Goal: Information Seeking & Learning: Learn about a topic

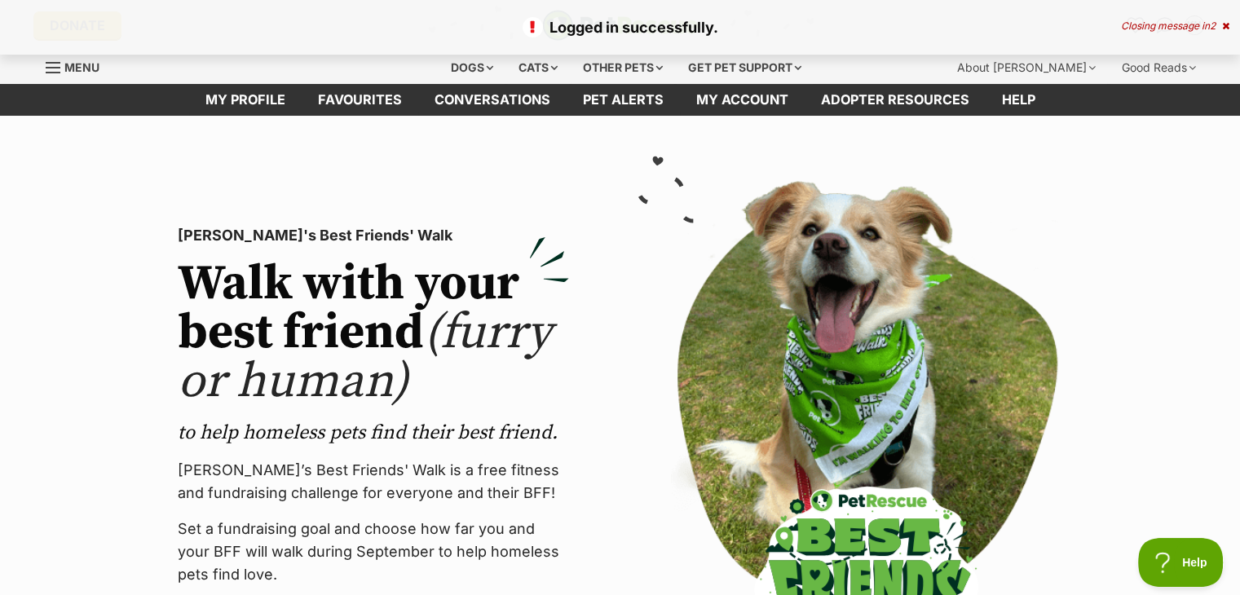
scroll to position [0, 13]
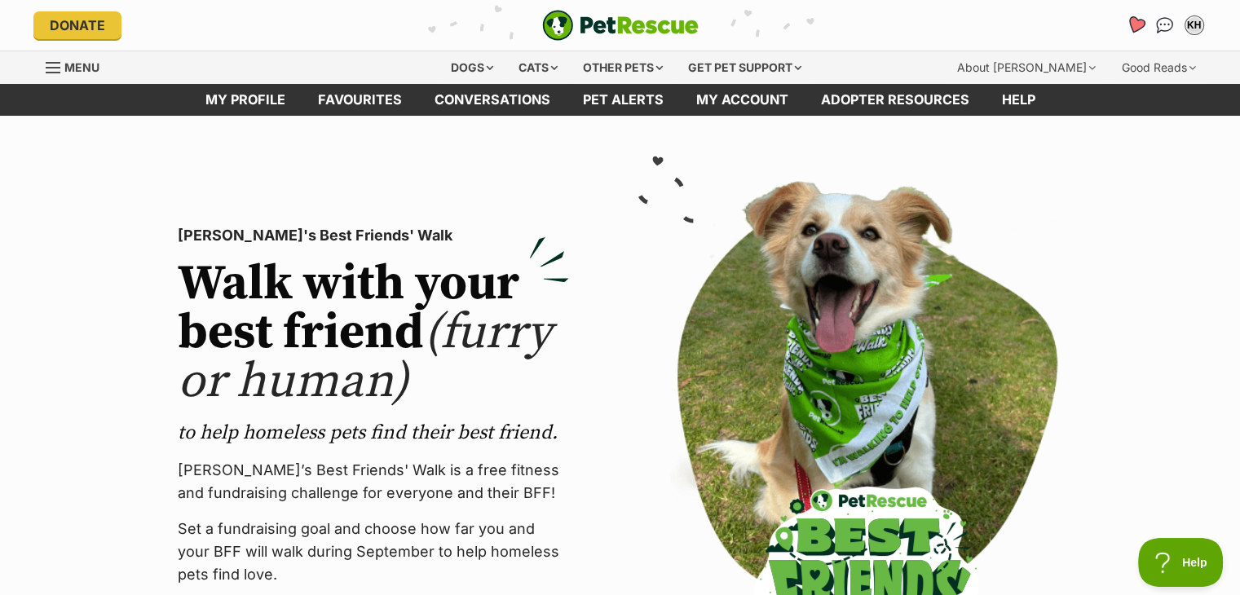
click at [1133, 24] on icon "Favourites" at bounding box center [1135, 24] width 20 height 19
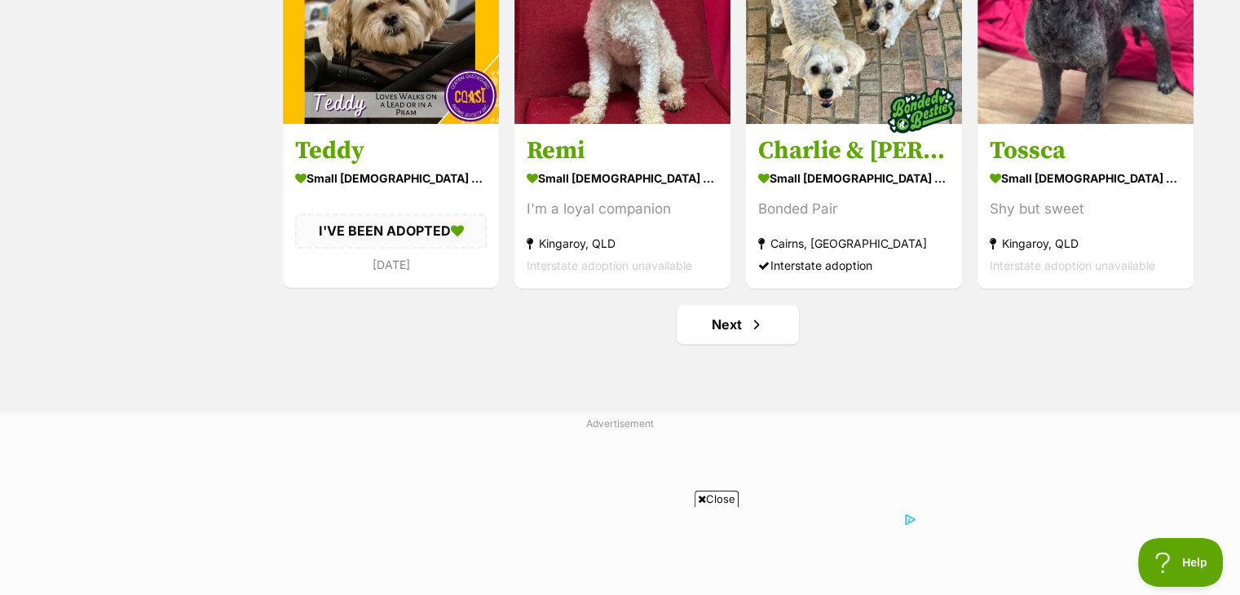
scroll to position [2092, 0]
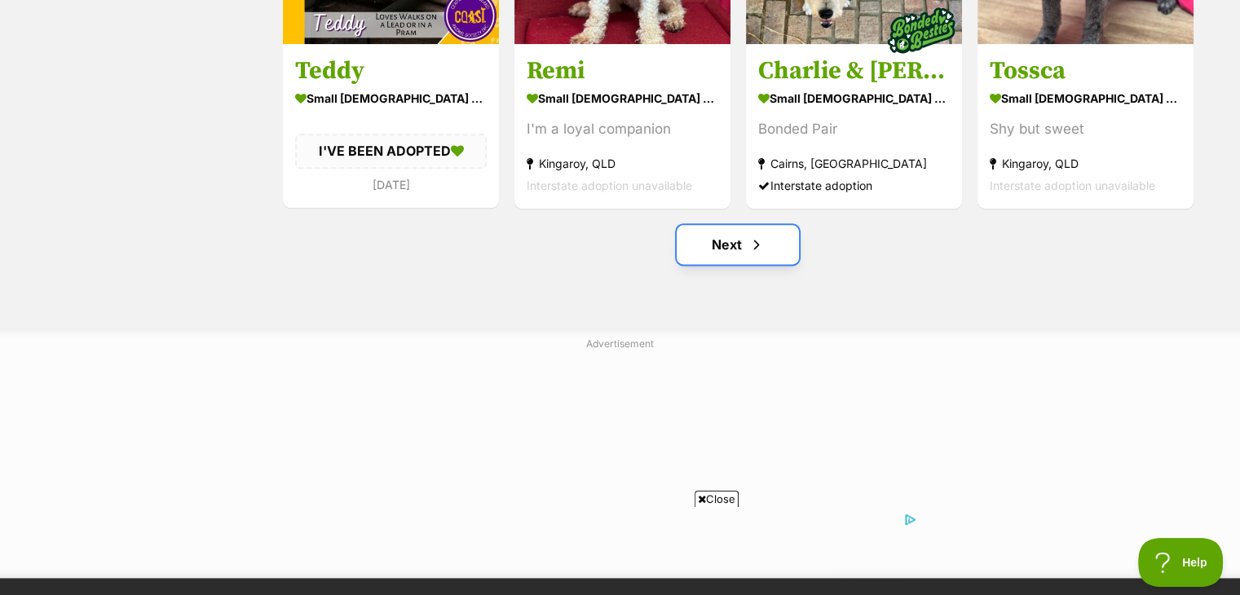
click at [736, 245] on link "Next" at bounding box center [738, 244] width 122 height 39
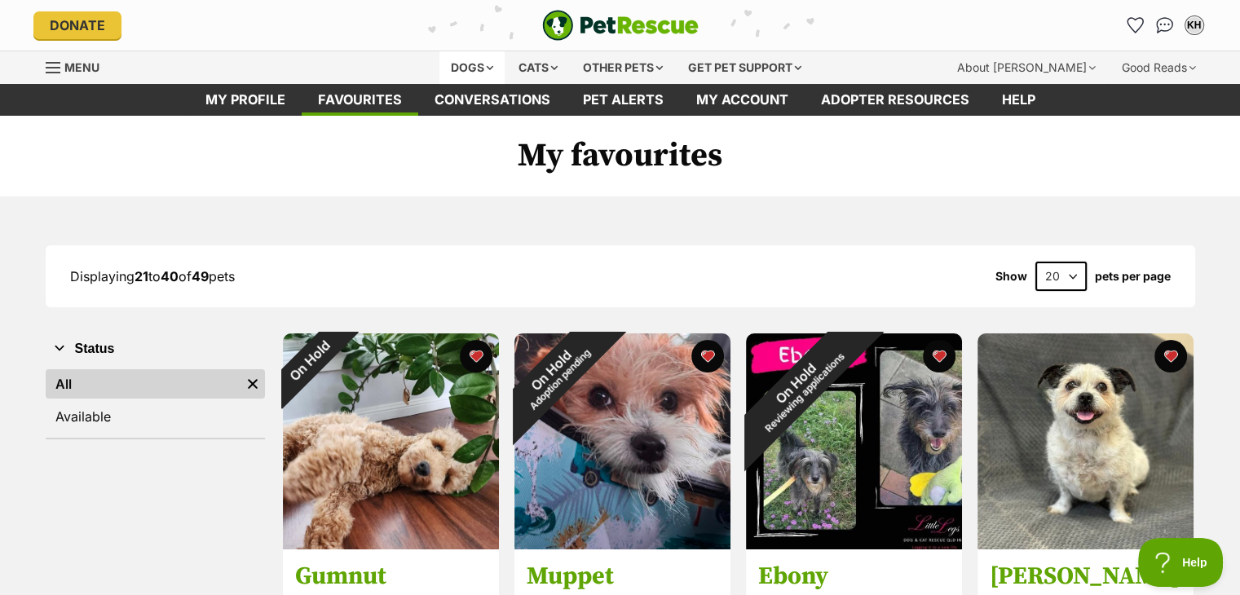
click at [483, 63] on div "Dogs" at bounding box center [471, 67] width 65 height 33
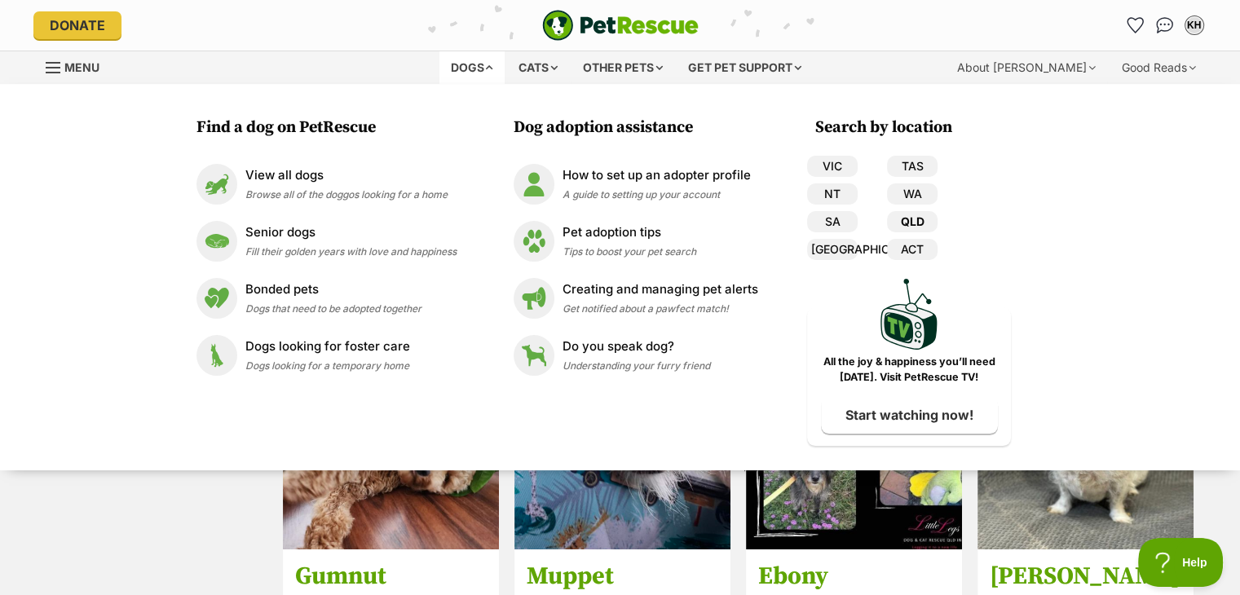
click at [915, 215] on link "QLD" at bounding box center [912, 221] width 51 height 21
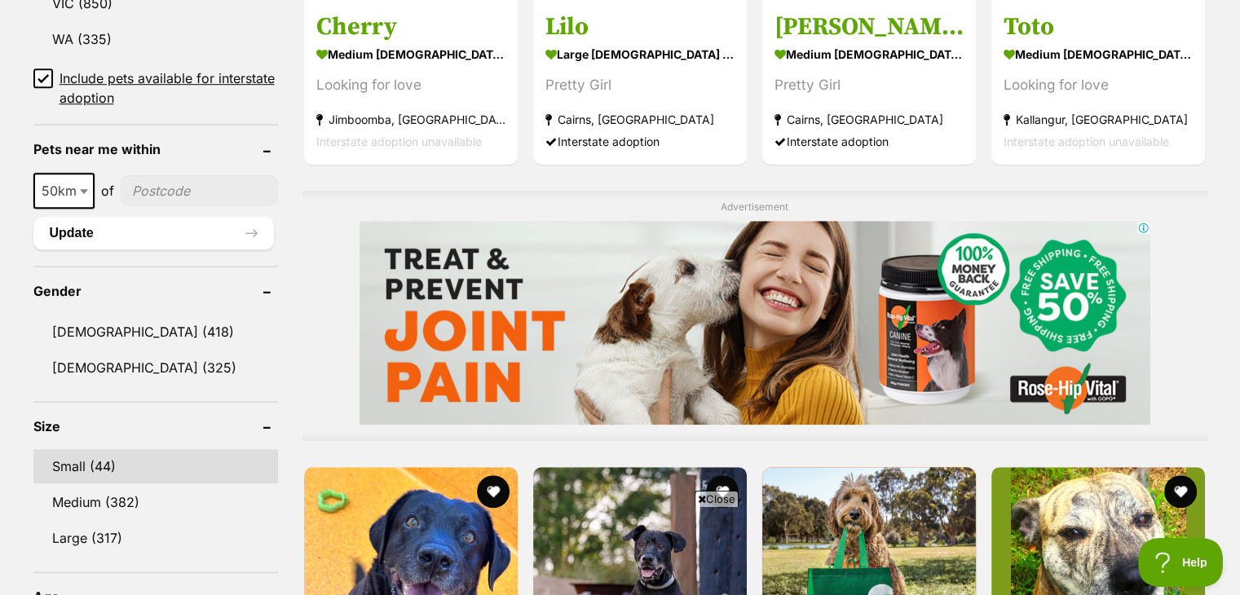
click at [103, 452] on link "Small (44)" at bounding box center [155, 466] width 245 height 34
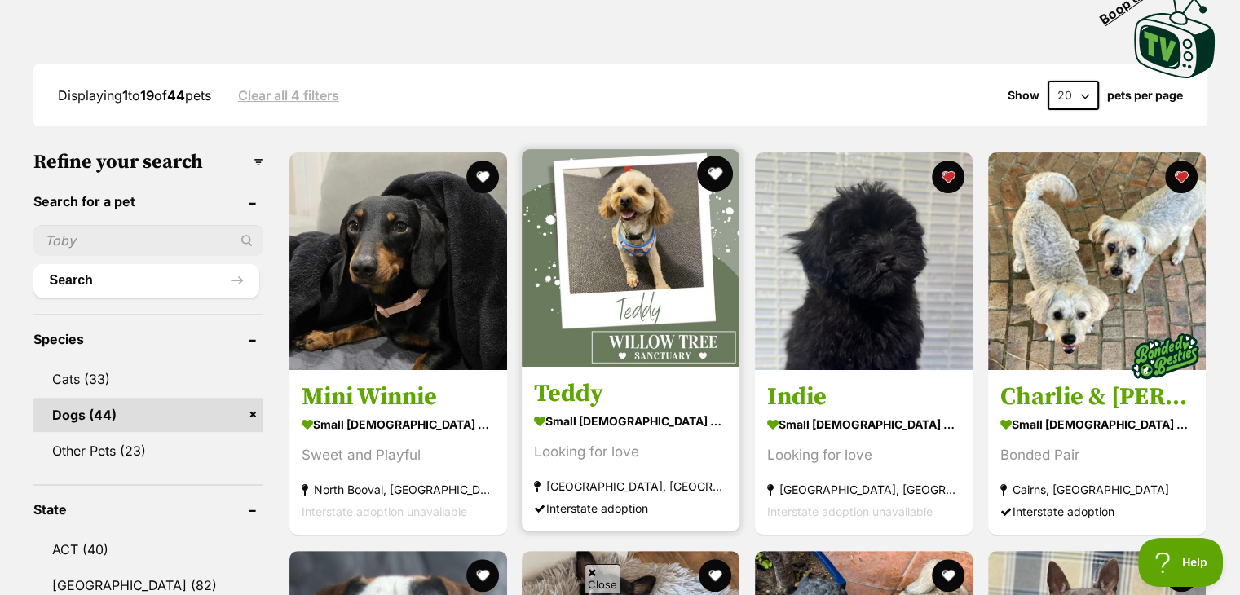
click at [716, 167] on button "favourite" at bounding box center [715, 174] width 36 height 36
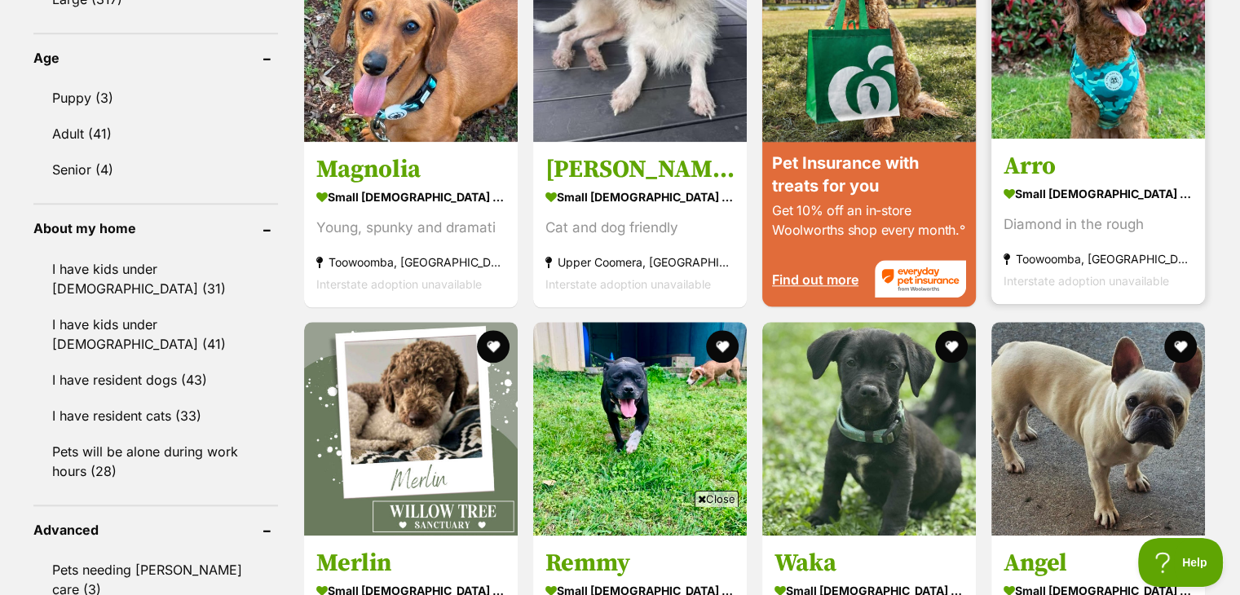
scroll to position [1902, 0]
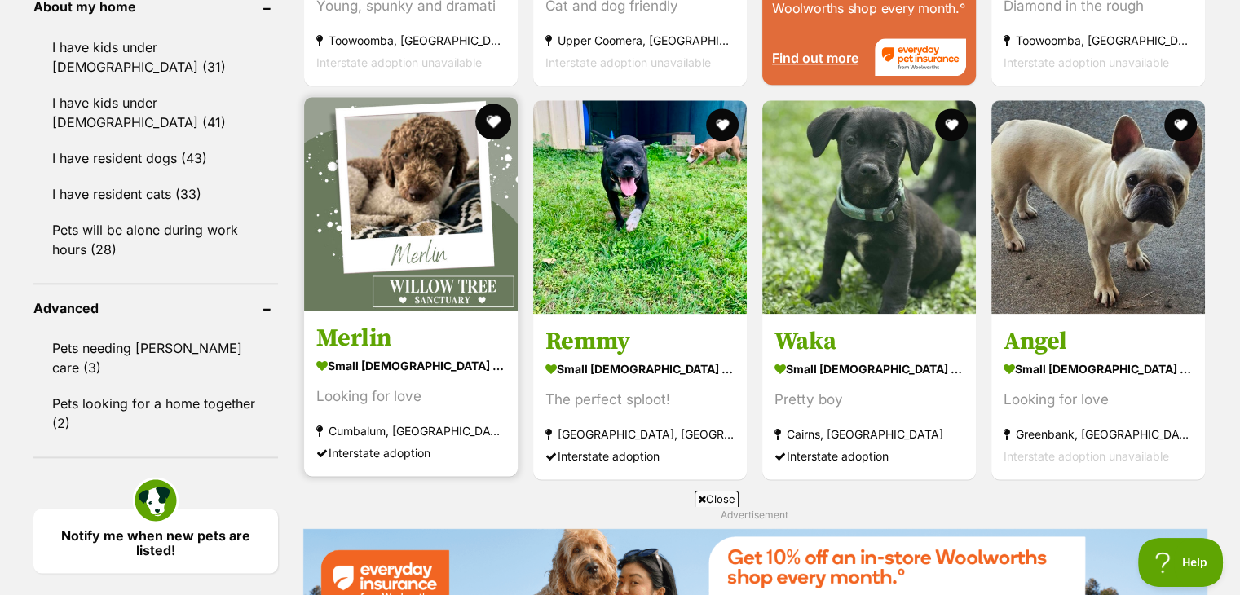
click at [496, 118] on button "favourite" at bounding box center [493, 122] width 36 height 36
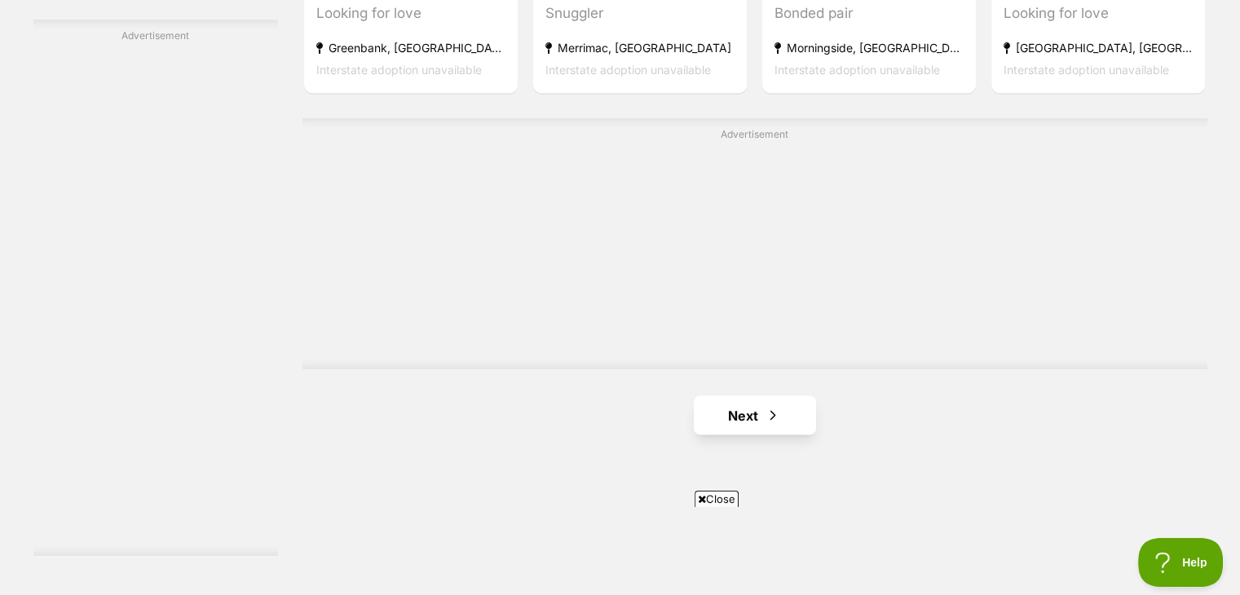
scroll to position [0, 0]
click at [760, 404] on link "Next" at bounding box center [755, 414] width 122 height 39
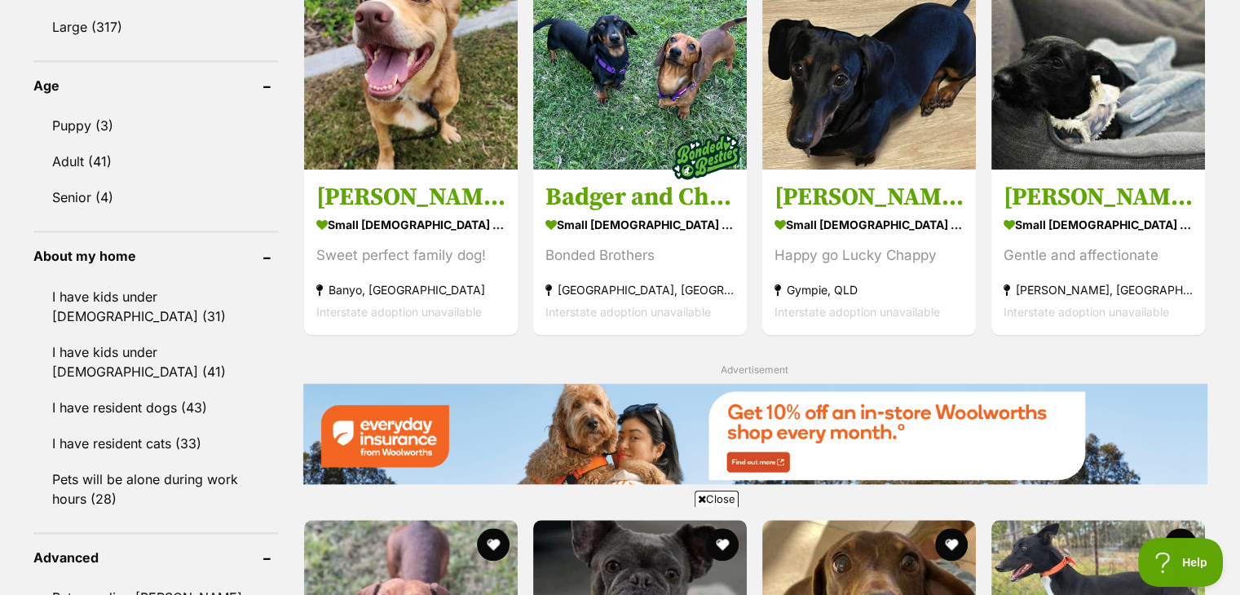
scroll to position [1141, 0]
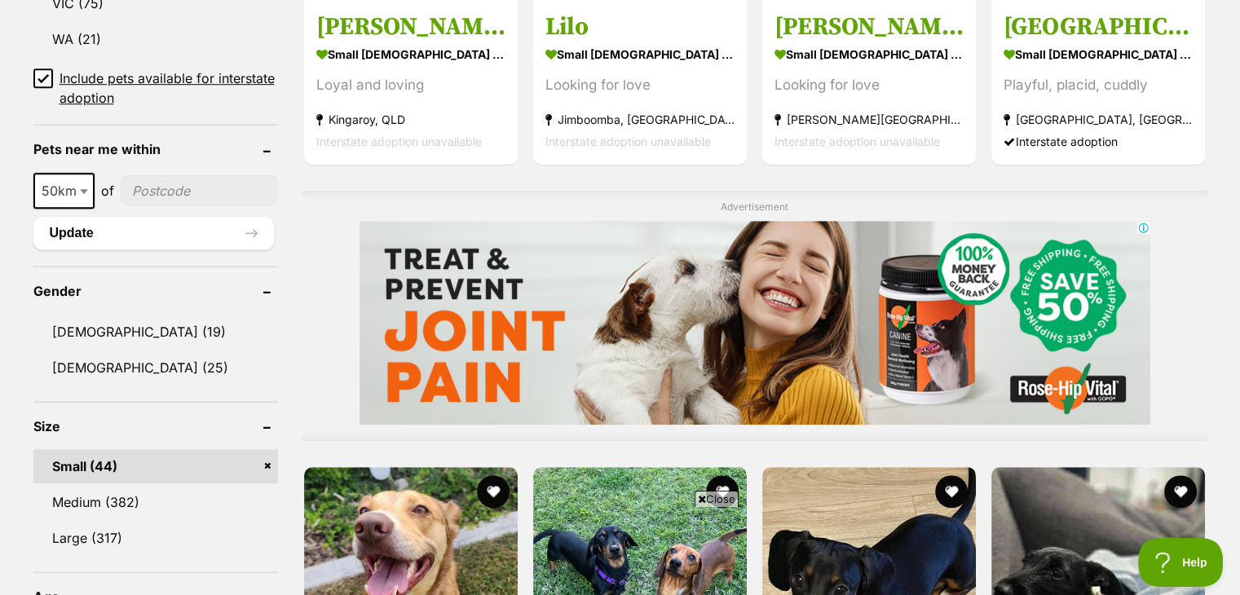
click at [267, 457] on link "Small (44)" at bounding box center [155, 466] width 245 height 34
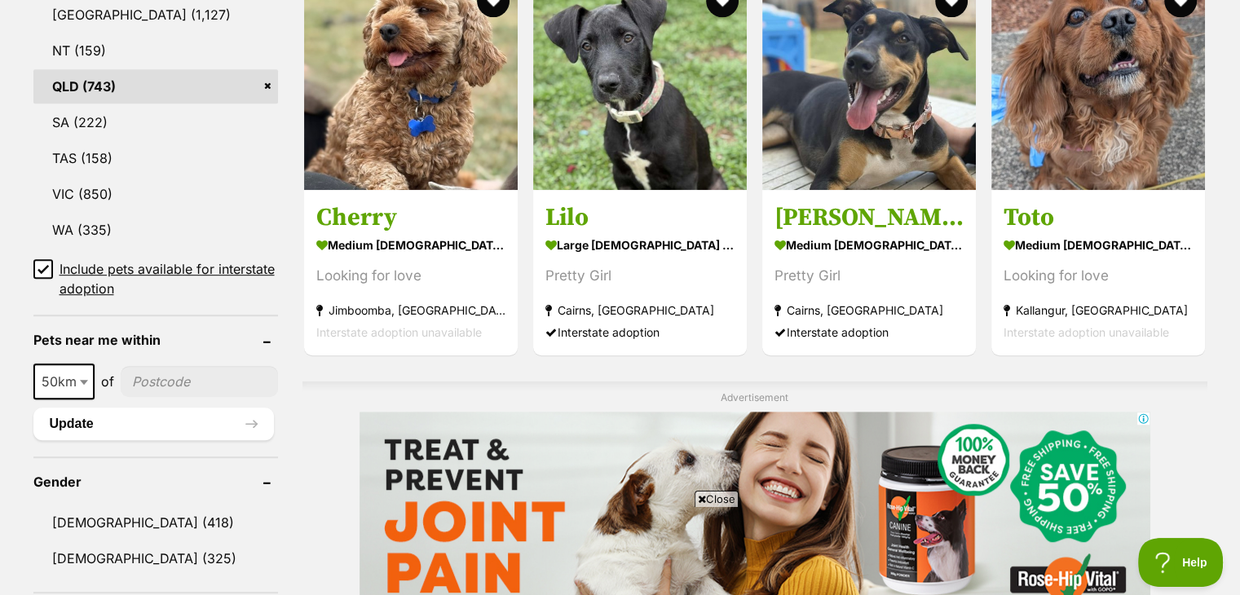
click at [42, 263] on icon at bounding box center [42, 268] width 11 height 11
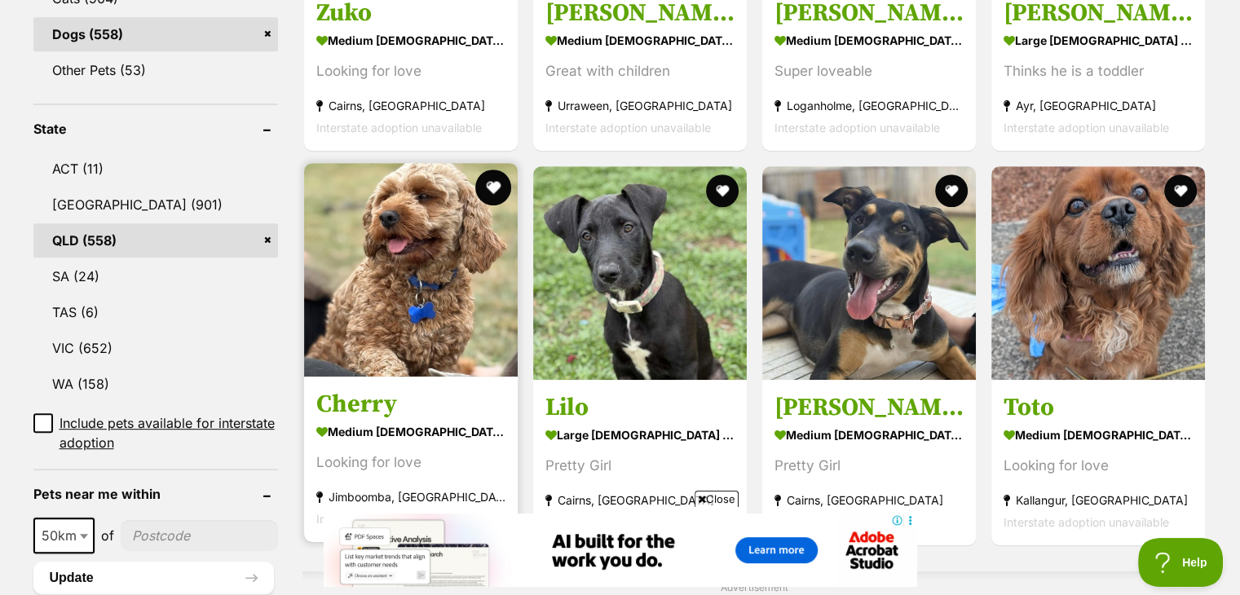
click at [479, 170] on button "favourite" at bounding box center [493, 188] width 36 height 36
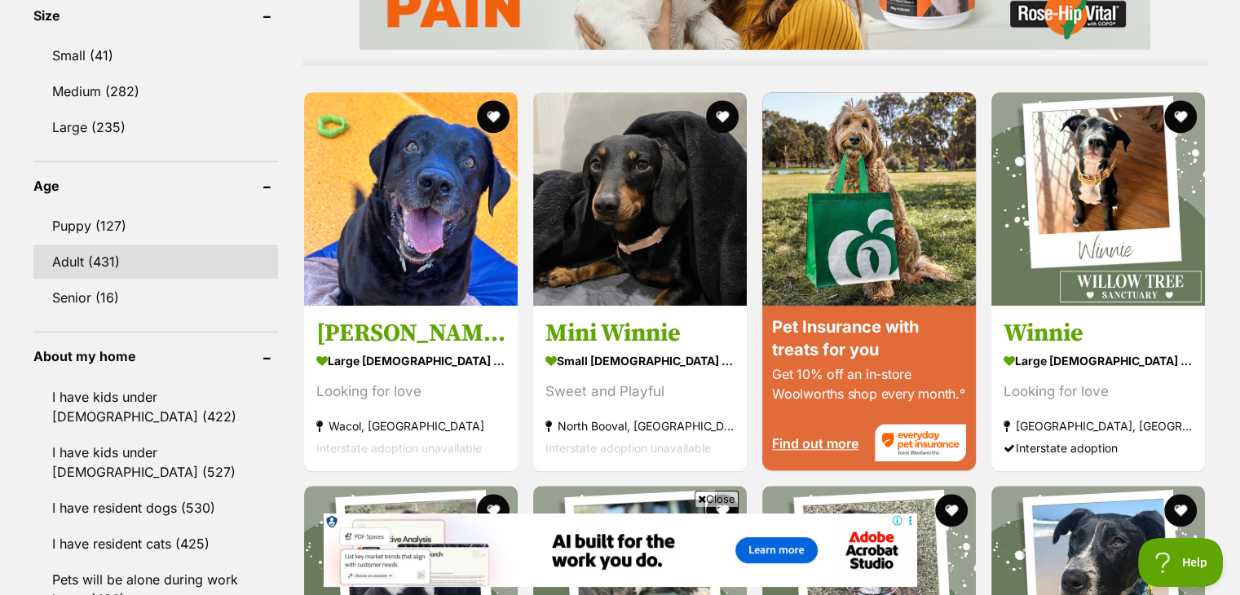
scroll to position [1521, 0]
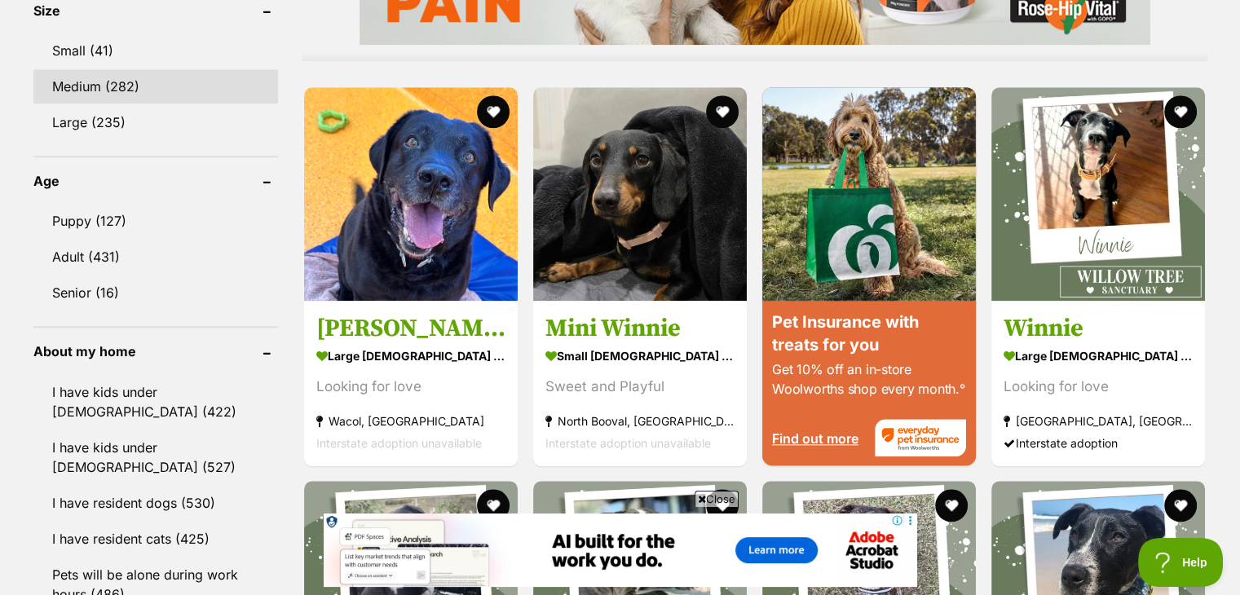
click at [143, 69] on link "Medium (282)" at bounding box center [155, 86] width 245 height 34
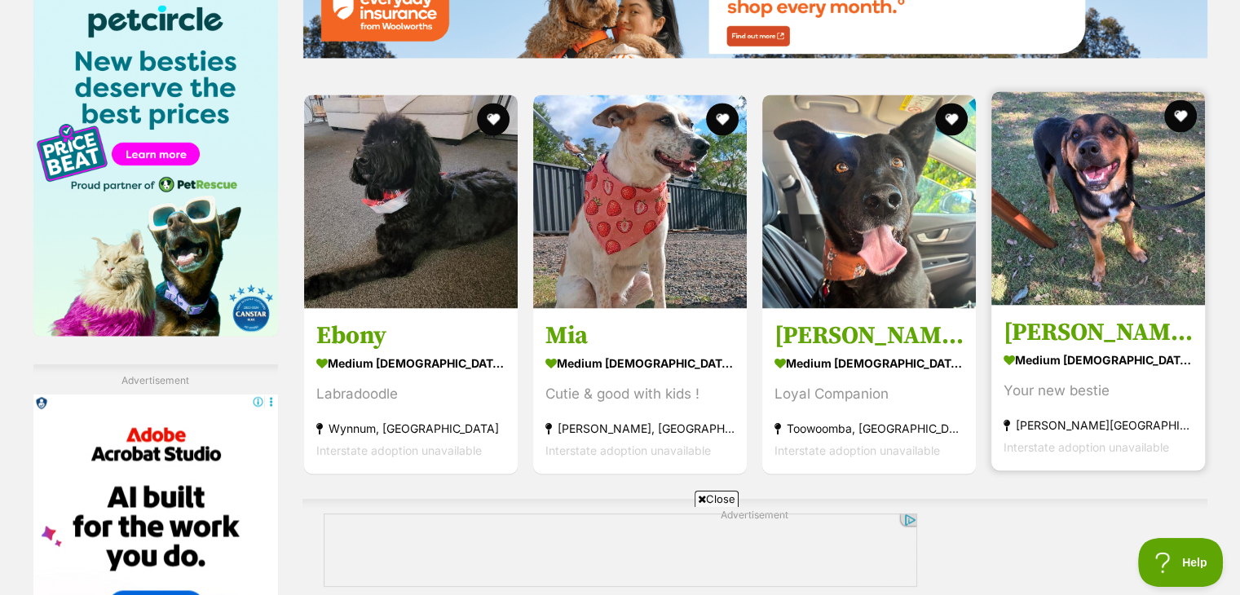
scroll to position [2853, 0]
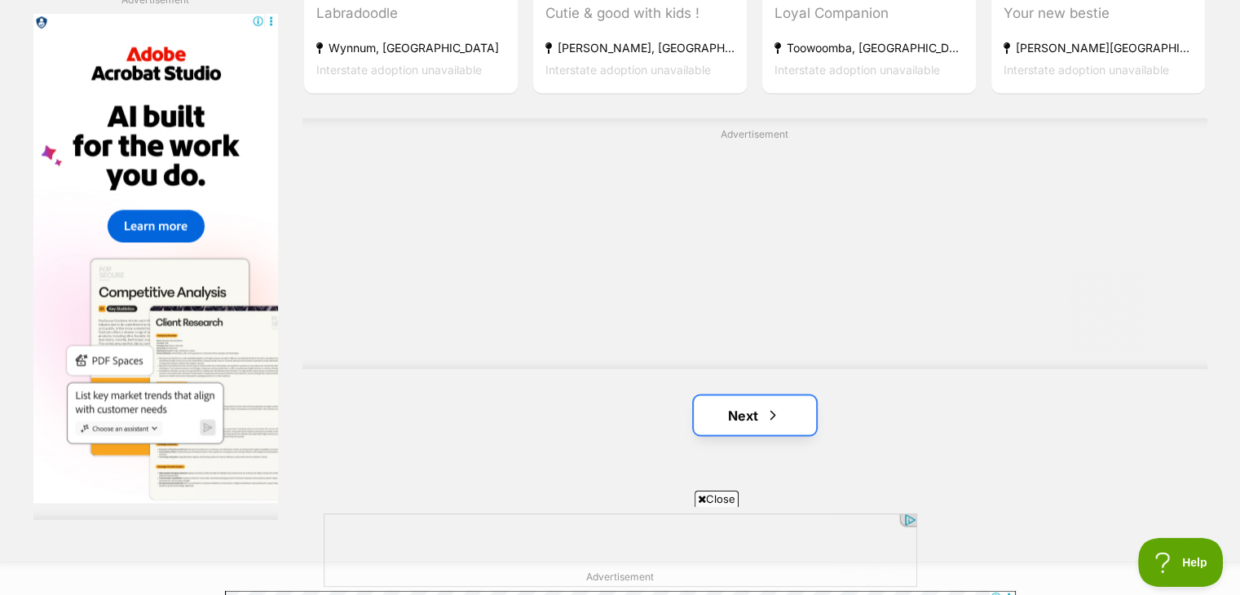
click at [743, 414] on link "Next" at bounding box center [755, 414] width 122 height 39
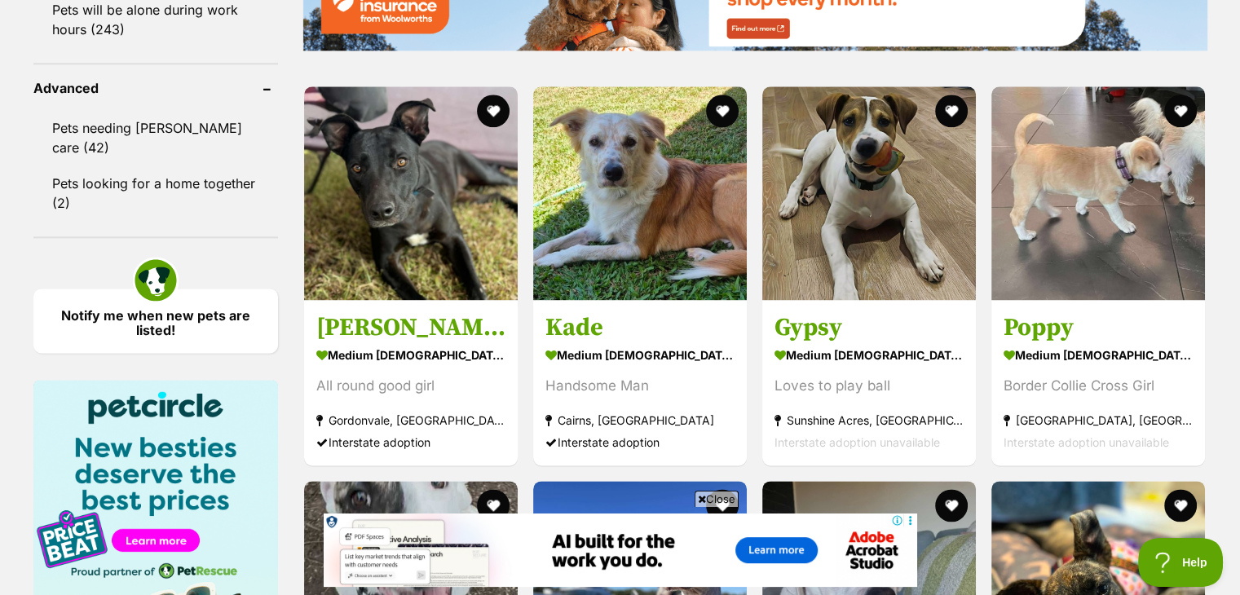
scroll to position [2092, 0]
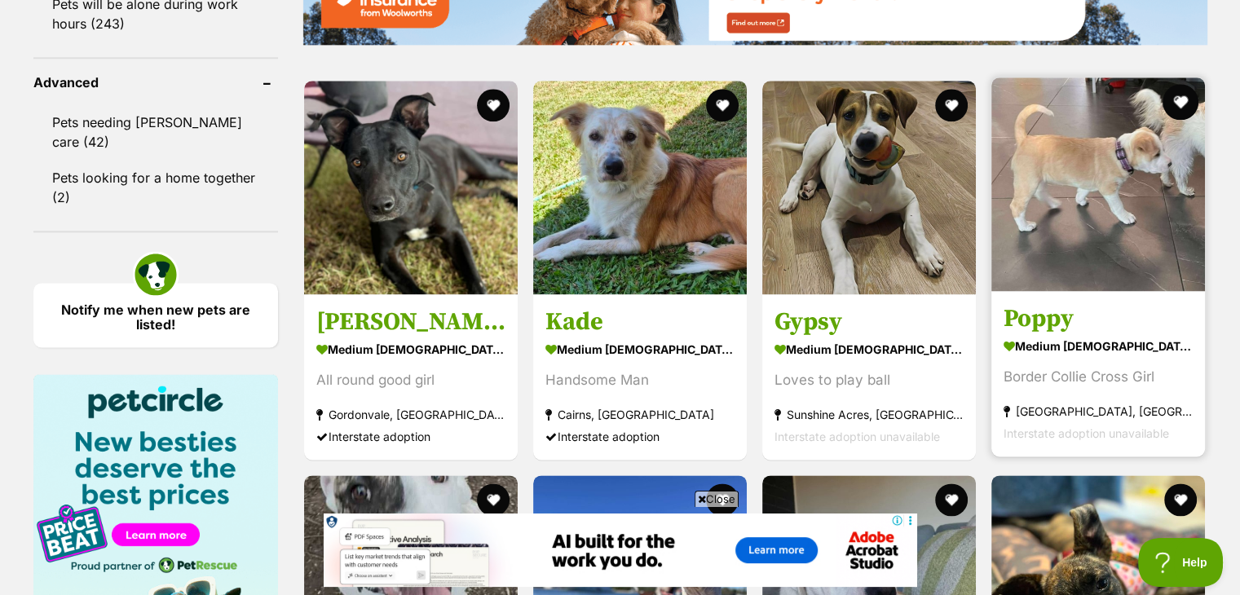
click at [1180, 99] on button "favourite" at bounding box center [1181, 102] width 36 height 36
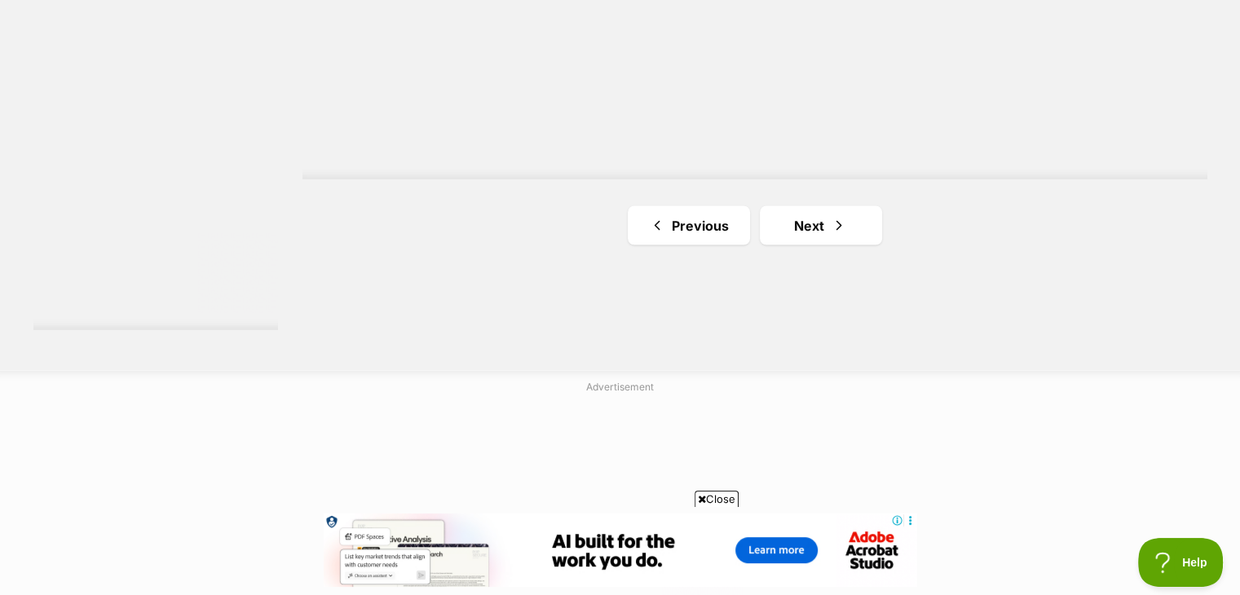
scroll to position [0, 231]
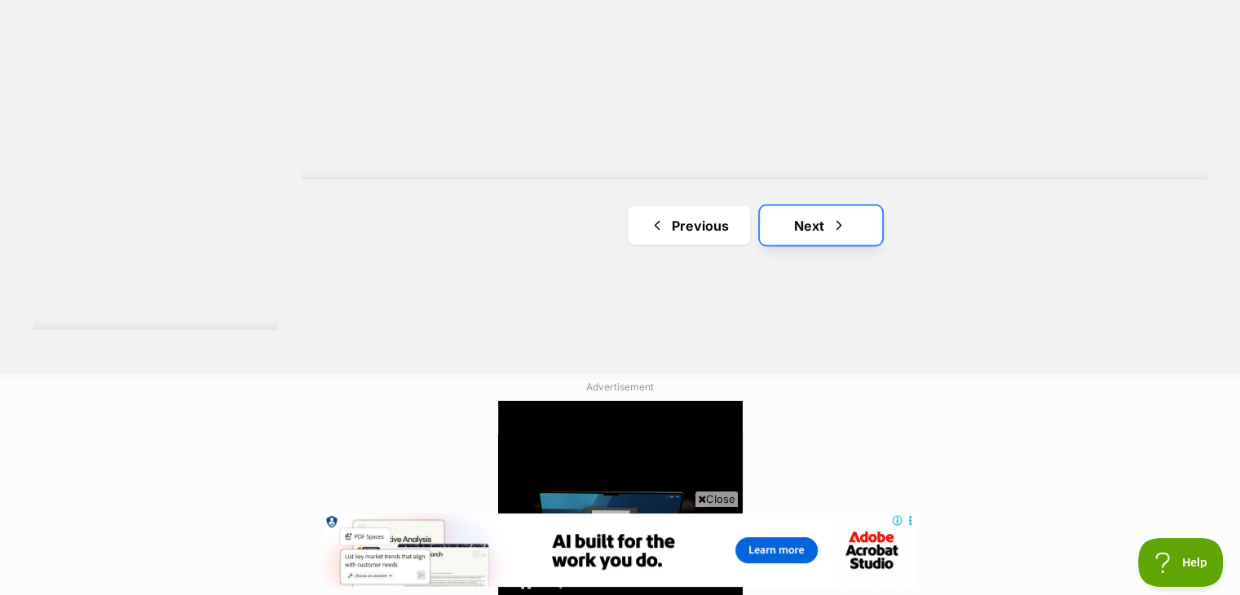
click at [822, 224] on link "Next" at bounding box center [821, 224] width 122 height 39
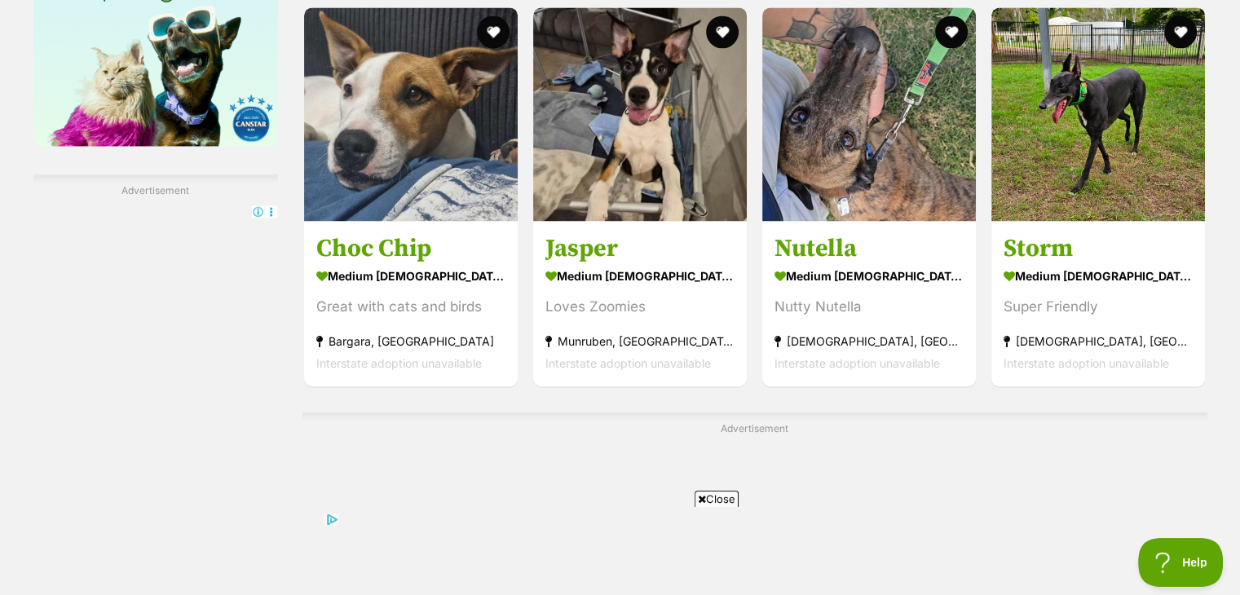
scroll to position [3043, 0]
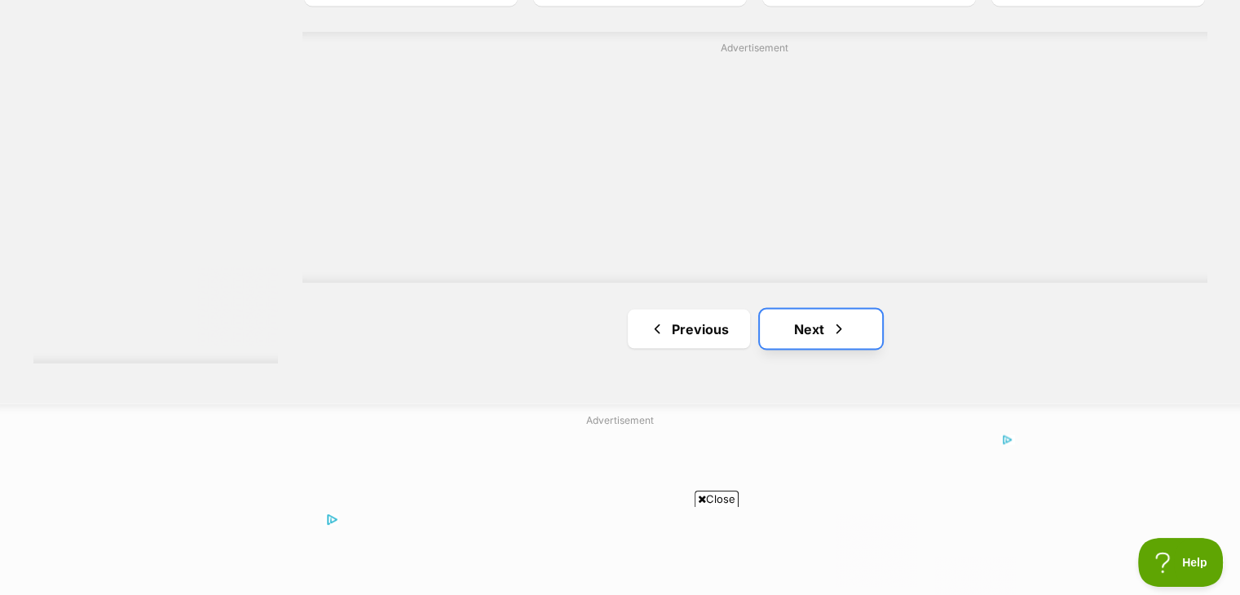
click at [812, 316] on link "Next" at bounding box center [821, 328] width 122 height 39
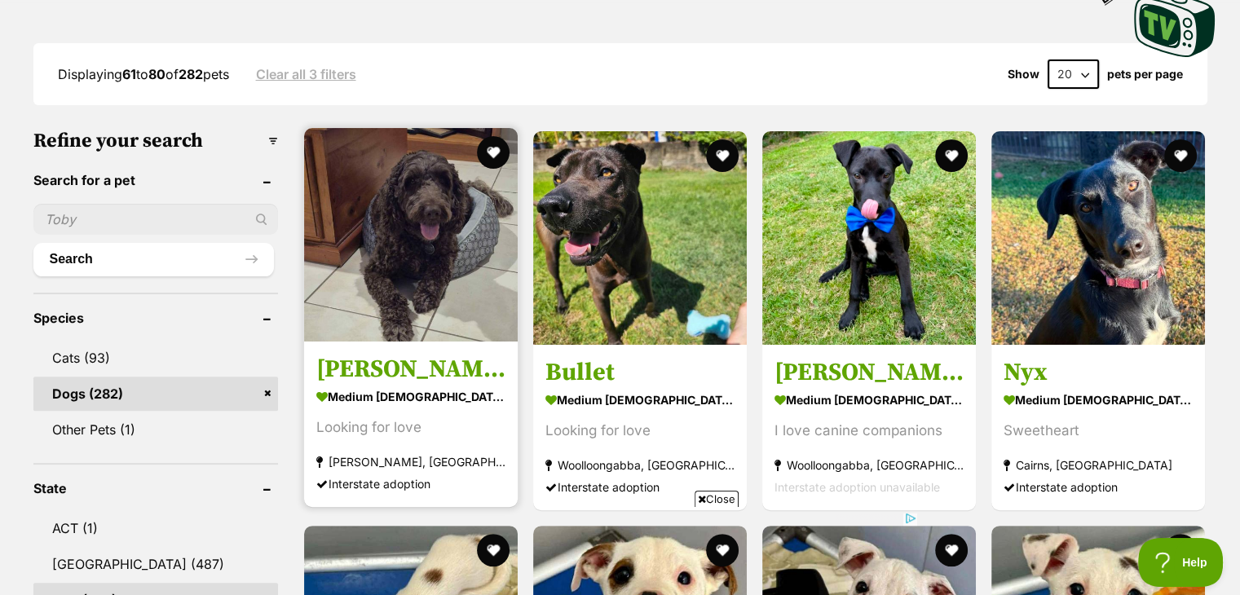
scroll to position [380, 0]
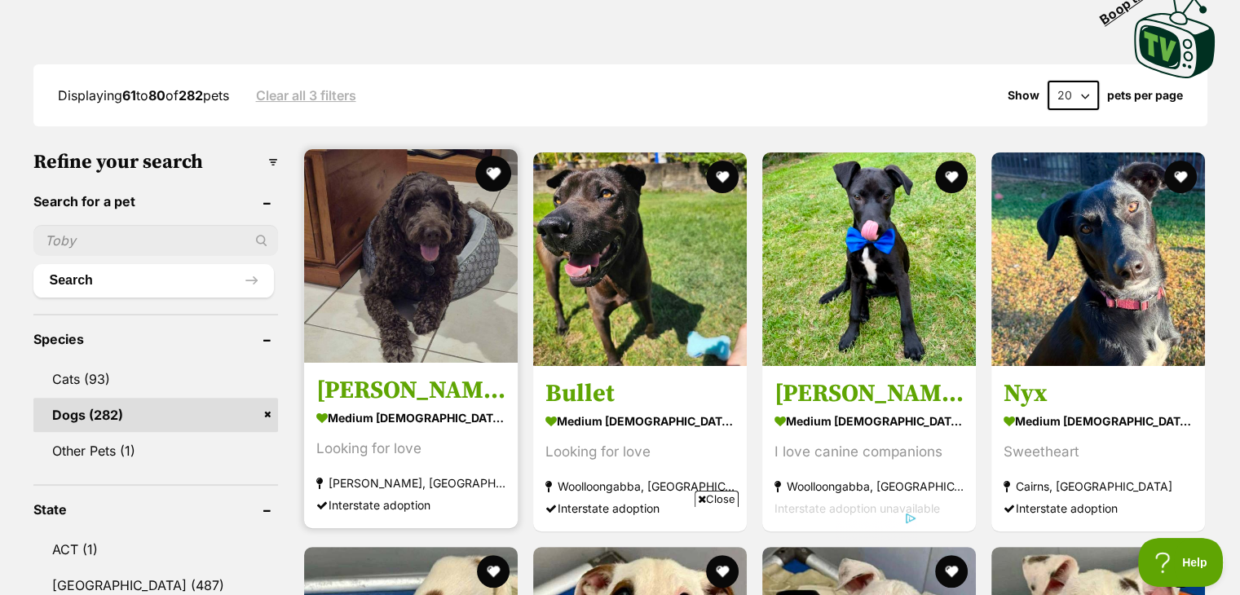
click at [499, 170] on button "favourite" at bounding box center [493, 174] width 36 height 36
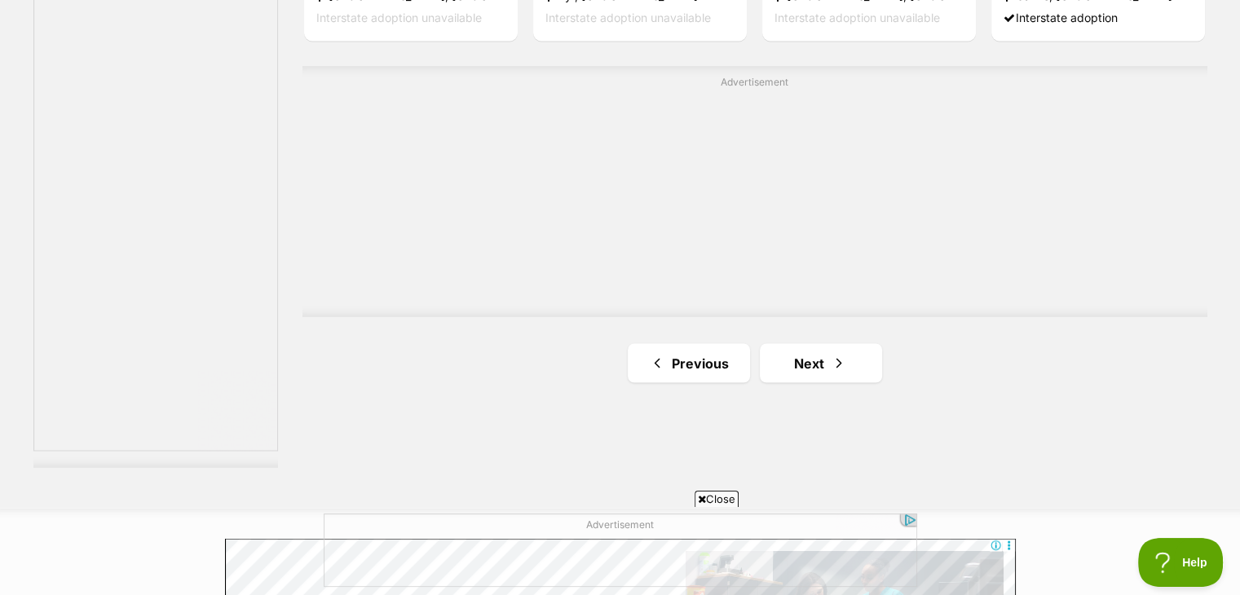
scroll to position [3043, 0]
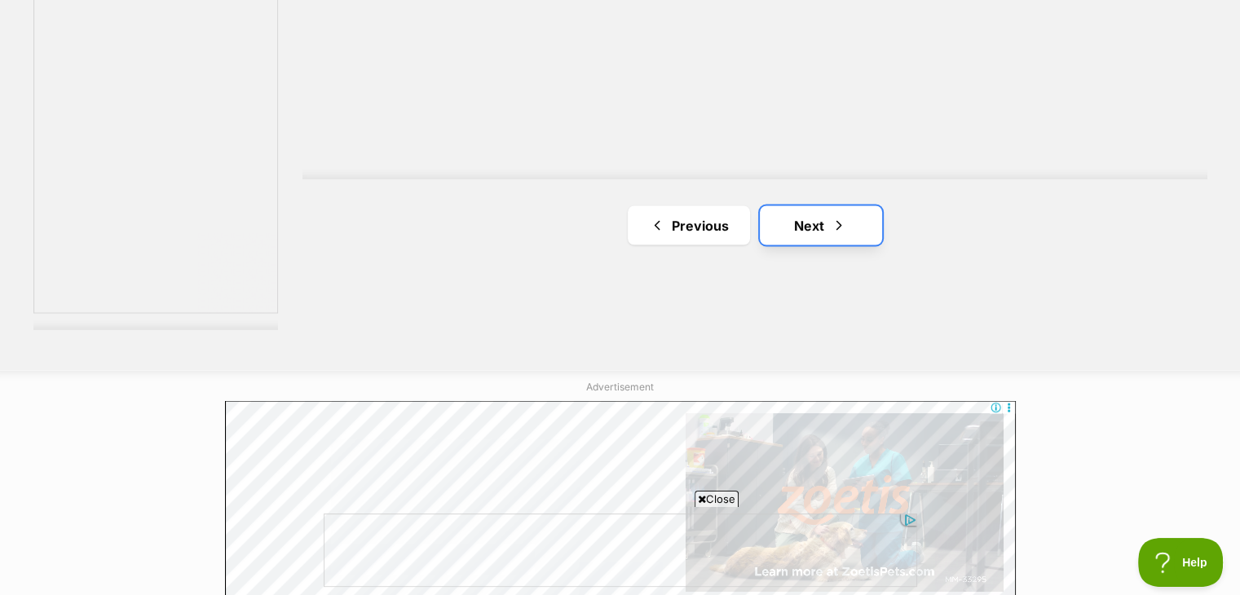
click at [809, 223] on link "Next" at bounding box center [821, 224] width 122 height 39
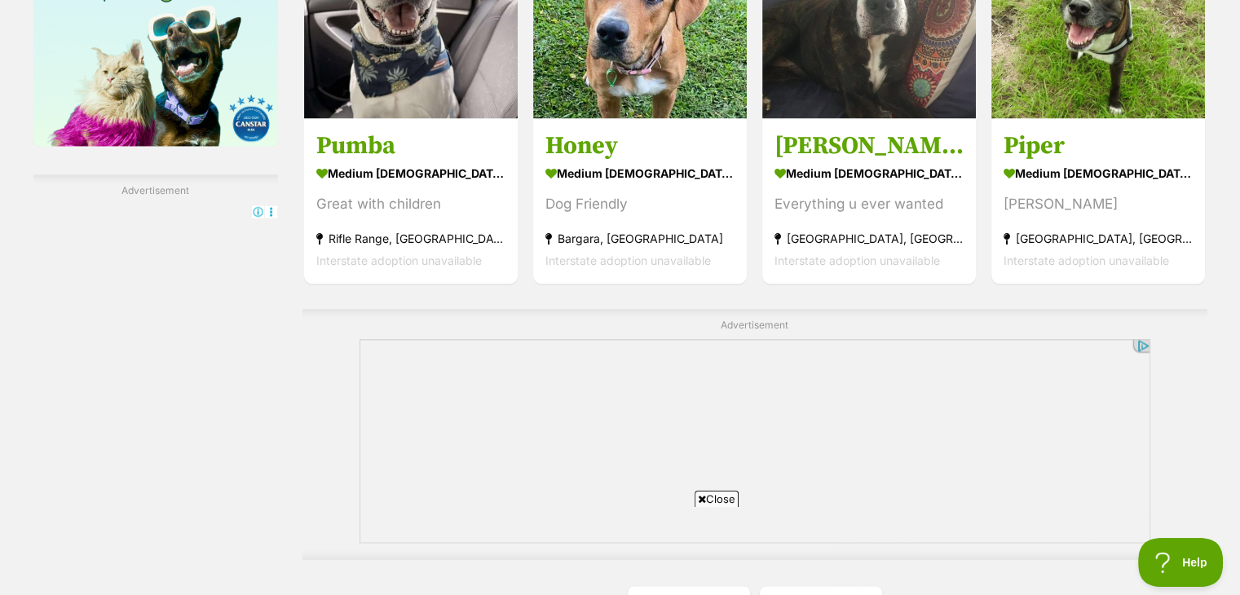
scroll to position [3043, 0]
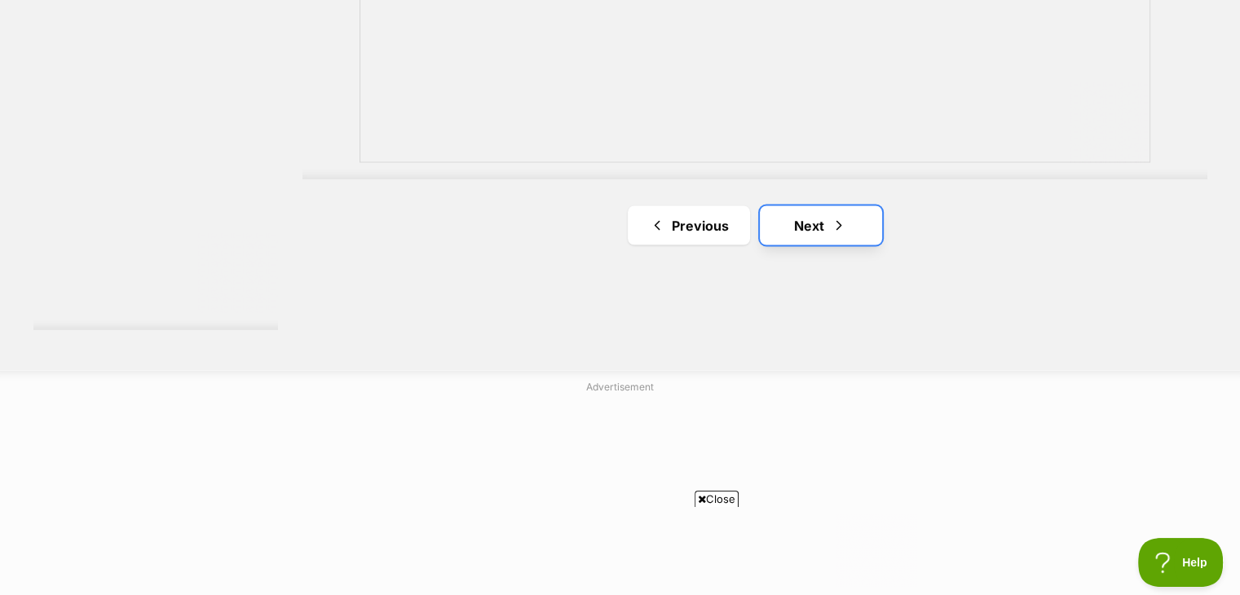
click at [831, 217] on span "Next page" at bounding box center [839, 225] width 16 height 20
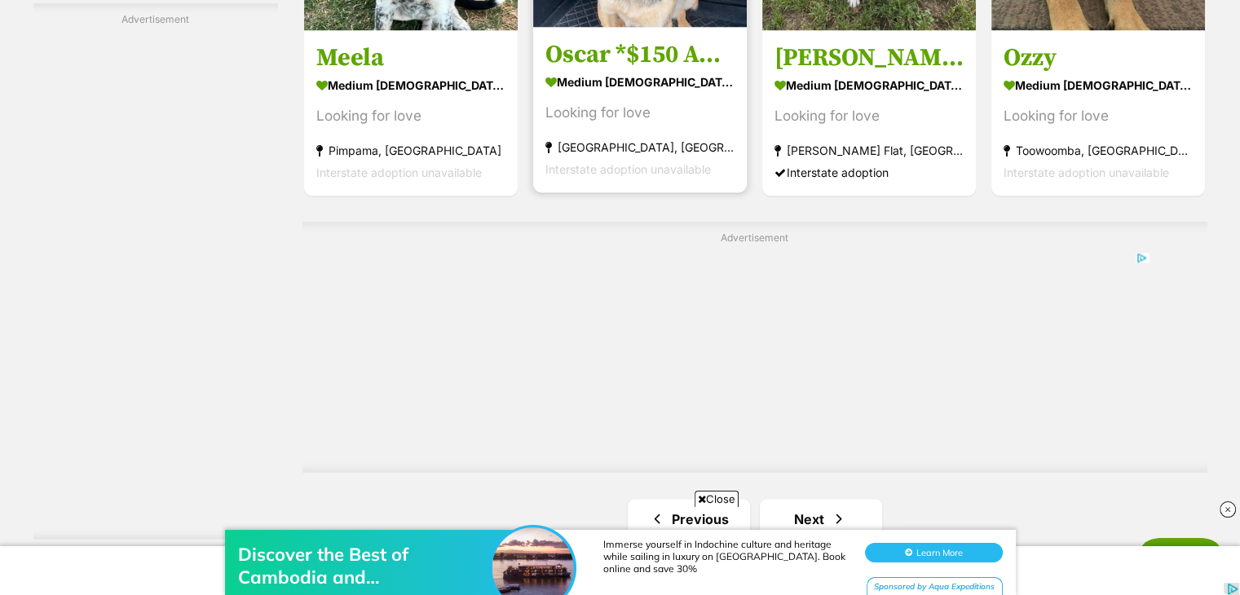
scroll to position [3233, 0]
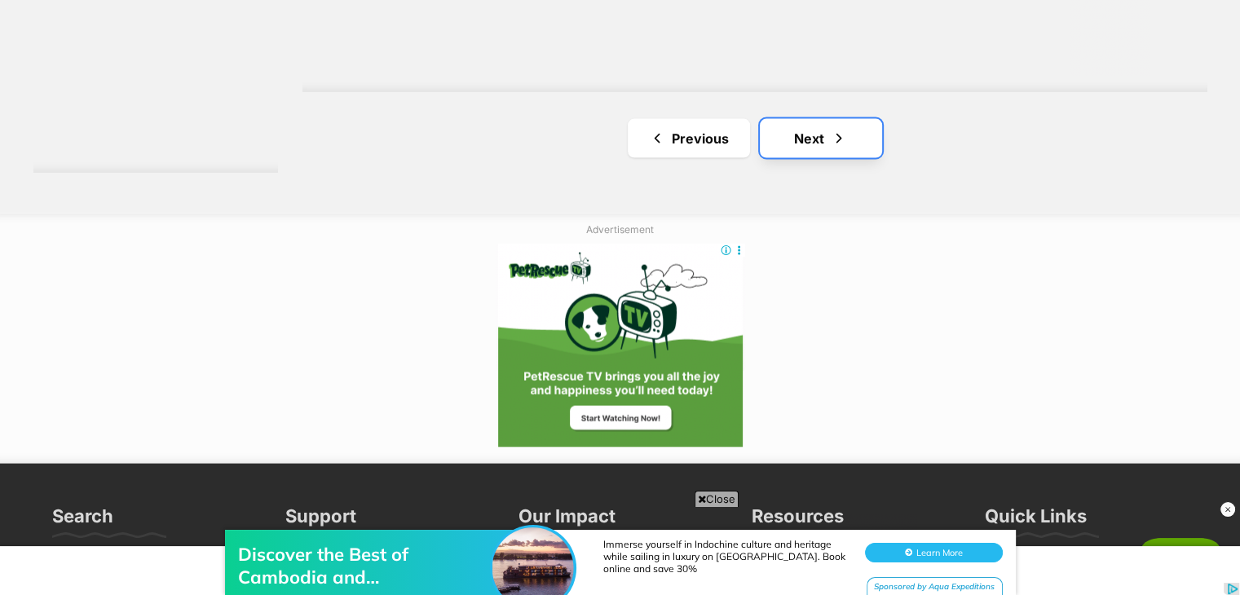
click at [809, 138] on link "Next" at bounding box center [821, 138] width 122 height 39
